Goal: Task Accomplishment & Management: Manage account settings

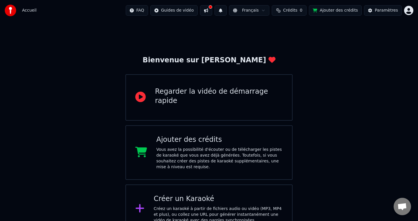
click at [208, 196] on div "Créer un Karaoké" at bounding box center [218, 198] width 129 height 9
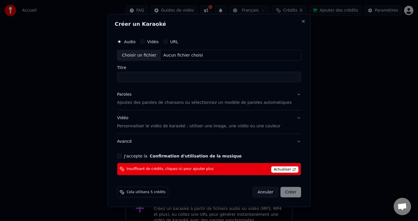
click at [252, 196] on button "Annuler" at bounding box center [265, 192] width 26 height 10
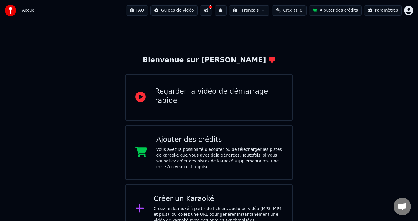
drag, startPoint x: 415, startPoint y: 67, endPoint x: 415, endPoint y: 78, distance: 11.0
click at [415, 78] on div "Bienvenue sur Youka Regarder la vidéo de démarrage rapide Ajouter des crédits V…" at bounding box center [209, 127] width 418 height 212
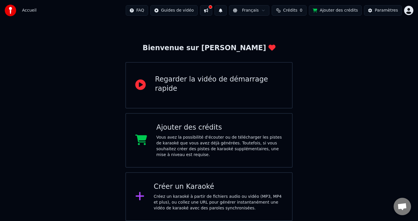
click at [77, 46] on div "Bienvenue sur Youka Regarder la vidéo de démarrage rapide Ajouter des crédits V…" at bounding box center [209, 115] width 418 height 212
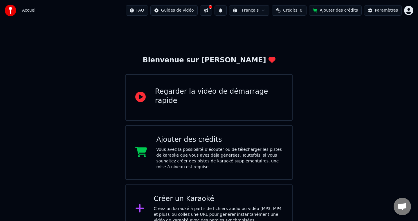
click at [406, 17] on div "Accueil FAQ Guides de vidéo Français Crédits 0 Ajouter des crédits Paramètres" at bounding box center [209, 10] width 418 height 21
click at [409, 11] on html "Accueil FAQ Guides de vidéo Français Crédits 0 Ajouter des crédits Paramètres B…" at bounding box center [209, 116] width 418 height 233
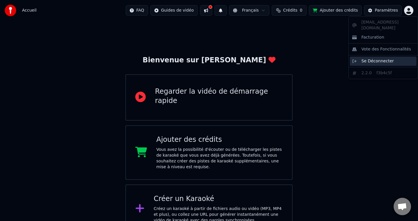
click at [390, 58] on span "Se Déconnecter" at bounding box center [377, 61] width 33 height 6
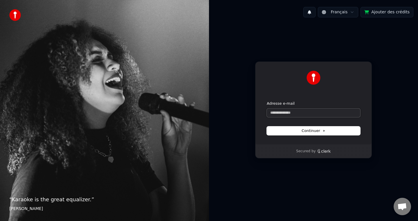
click at [353, 112] on input "Adresse e-mail" at bounding box center [313, 113] width 93 height 9
click at [267, 101] on button "submit" at bounding box center [267, 101] width 0 height 0
type input "**********"
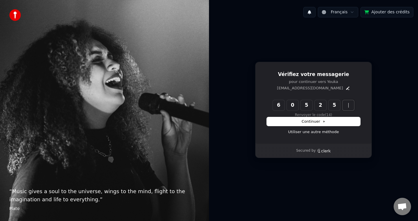
type input "******"
